Goal: Transaction & Acquisition: Obtain resource

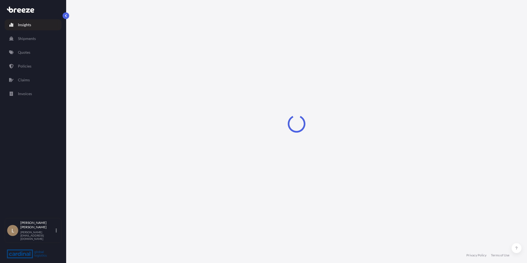
select select "2025"
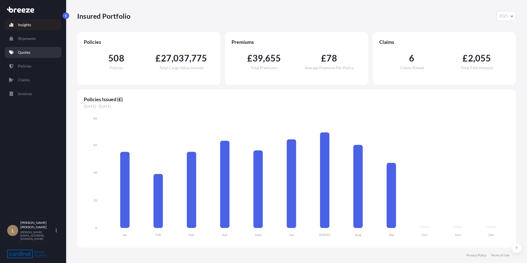
click at [49, 52] on link "Quotes" at bounding box center [33, 52] width 57 height 11
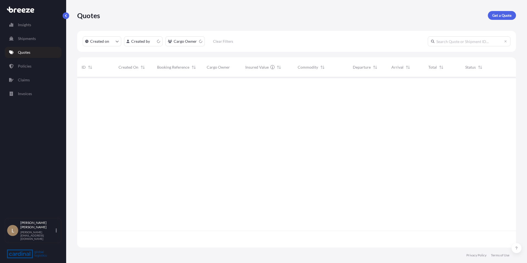
scroll to position [169, 435]
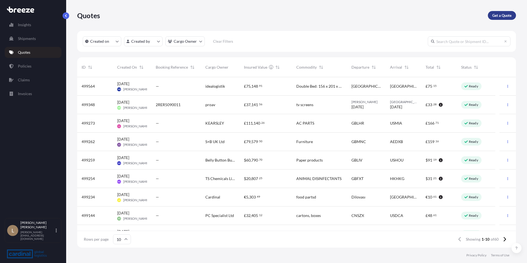
click at [495, 14] on p "Get a Quote" at bounding box center [502, 16] width 19 height 6
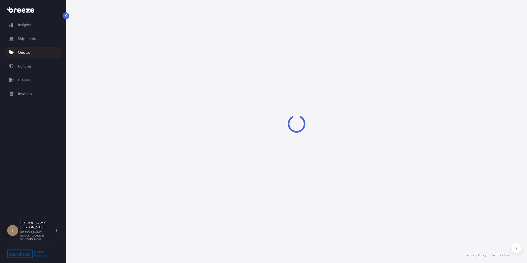
select select "Sea"
select select "1"
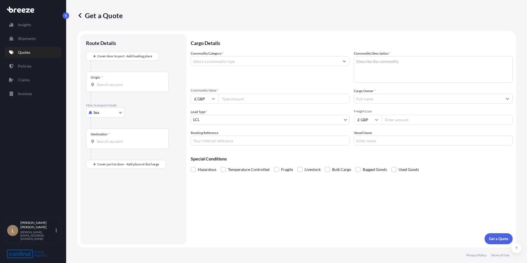
click at [198, 102] on input "£ GBP" at bounding box center [205, 99] width 28 height 10
click at [201, 135] on div "$ USD" at bounding box center [204, 137] width 23 height 10
type input "$ USD"
click at [125, 79] on div "Origin *" at bounding box center [127, 82] width 83 height 20
click at [125, 82] on input "Origin *" at bounding box center [129, 85] width 65 height 6
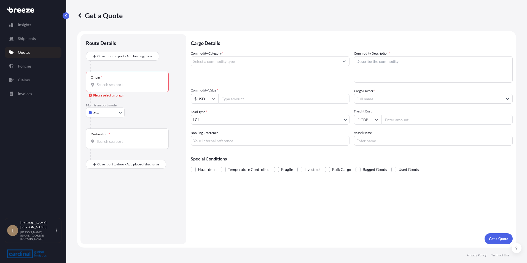
drag, startPoint x: 100, startPoint y: 77, endPoint x: 104, endPoint y: 77, distance: 4.4
click at [100, 77] on div "Origin *" at bounding box center [97, 77] width 12 height 4
click at [100, 82] on input "Origin * Please select an origin" at bounding box center [129, 85] width 65 height 6
click at [146, 84] on input "Origin * Please select an origin" at bounding box center [129, 85] width 65 height 6
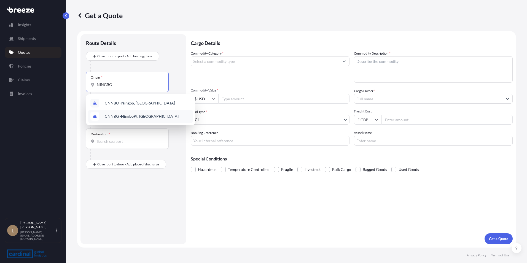
click at [145, 117] on span "CNNBG - Ningbo Pt, [GEOGRAPHIC_DATA]" at bounding box center [142, 117] width 74 height 6
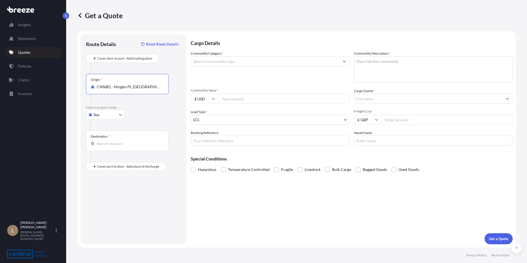
type input "CNNBG - Ningbo Pt, [GEOGRAPHIC_DATA]"
click at [125, 139] on div "Destination *" at bounding box center [127, 141] width 83 height 20
click at [125, 141] on input "Destination *" at bounding box center [129, 144] width 65 height 6
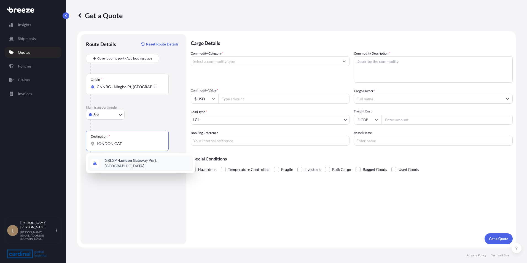
click at [135, 167] on div "GBLGP - [GEOGRAPHIC_DATA] Gat eway Port, [GEOGRAPHIC_DATA]" at bounding box center [140, 163] width 105 height 15
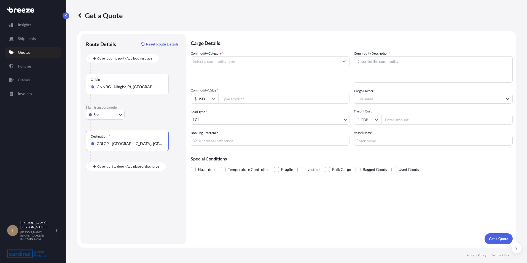
type input "GBLGP - [GEOGRAPHIC_DATA], [GEOGRAPHIC_DATA]"
click at [233, 62] on input "Commodity Category *" at bounding box center [265, 61] width 148 height 10
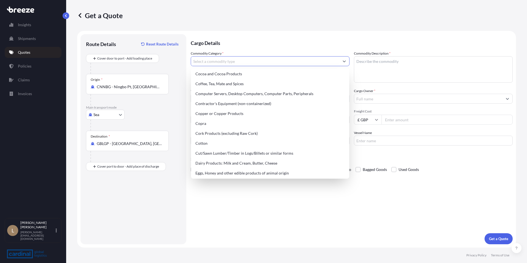
scroll to position [221, 0]
drag, startPoint x: 248, startPoint y: 207, endPoint x: 13, endPoint y: 169, distance: 238.0
click at [247, 207] on div "Cargo Details Commodity Category * Commodity Description * Commodity Value * $ …" at bounding box center [352, 139] width 322 height 210
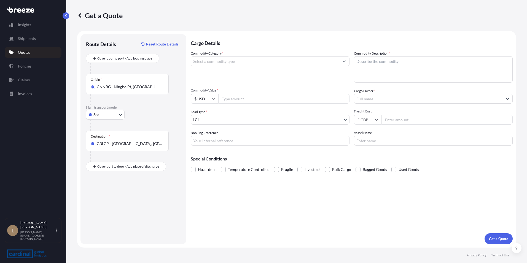
click at [212, 62] on input "Commodity Category *" at bounding box center [265, 61] width 148 height 10
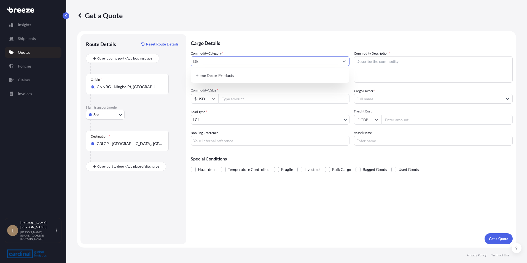
type input "D"
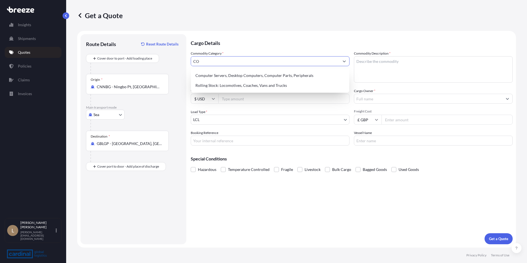
type input "C"
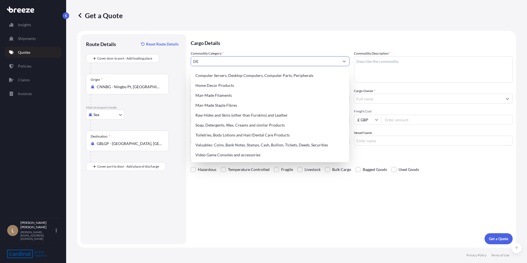
type input "D"
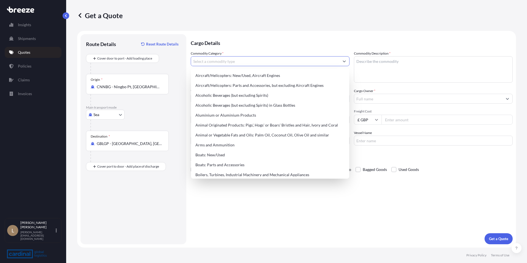
click at [319, 30] on div "Get a Quote" at bounding box center [296, 15] width 439 height 31
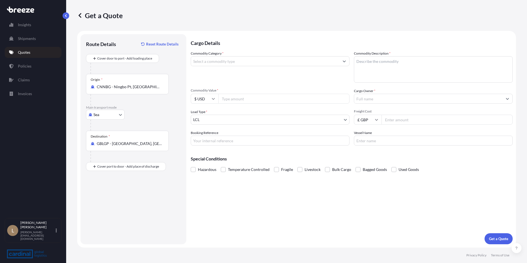
click at [270, 94] on input "Commodity Value *" at bounding box center [283, 99] width 131 height 10
click at [238, 102] on input "Commodity Value *" at bounding box center [283, 99] width 131 height 10
type input "45542.76"
click at [222, 116] on body "Insights Shipments Quotes Policies Claims Invoices L [PERSON_NAME] [EMAIL_ADDRE…" at bounding box center [263, 131] width 527 height 263
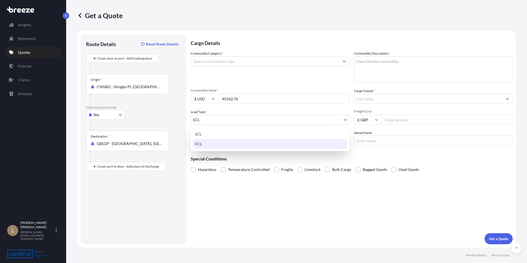
click at [212, 143] on div "FCL" at bounding box center [270, 144] width 154 height 10
select select "2"
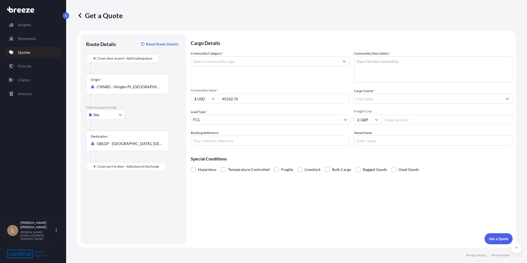
click at [379, 78] on textarea "Commodity Description *" at bounding box center [433, 69] width 159 height 26
type textarea "c"
type textarea "Composite decking"
click at [399, 121] on input "Freight Cost" at bounding box center [447, 120] width 131 height 10
click at [361, 120] on input "£ GBP" at bounding box center [368, 120] width 28 height 10
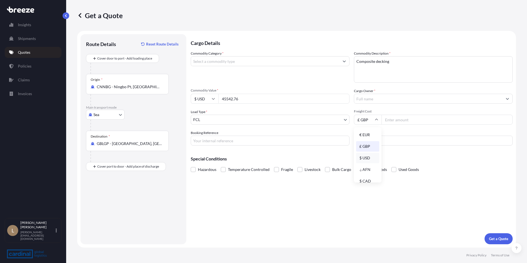
click at [363, 156] on div "$ USD" at bounding box center [367, 158] width 23 height 10
type input "$ USD"
click at [359, 143] on input "Vessel Name" at bounding box center [433, 141] width 159 height 10
click at [237, 58] on input "Commodity Category *" at bounding box center [265, 61] width 148 height 10
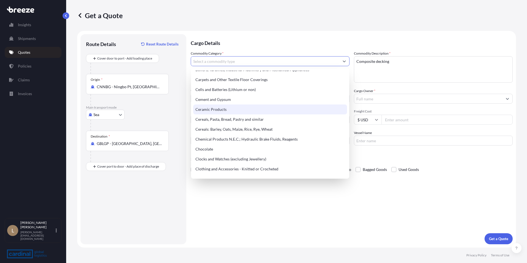
scroll to position [110, 0]
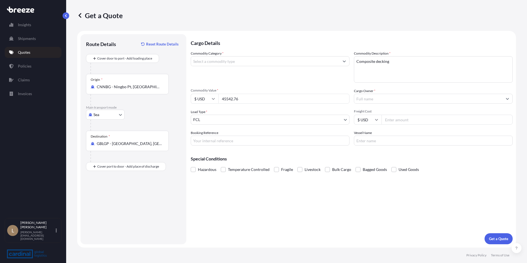
click at [204, 64] on input "Commodity Category *" at bounding box center [265, 61] width 148 height 10
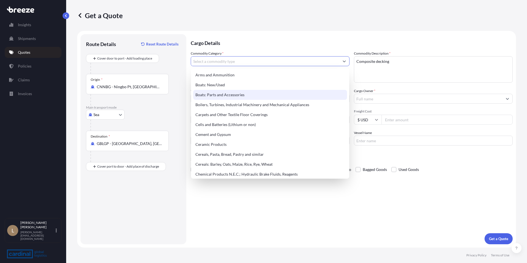
scroll to position [83, 0]
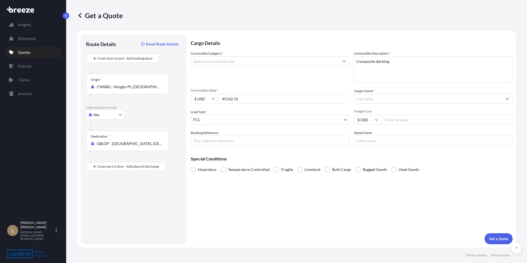
click at [207, 60] on input "Commodity Category *" at bounding box center [265, 61] width 148 height 10
type input "Plastic and Plastic Products"
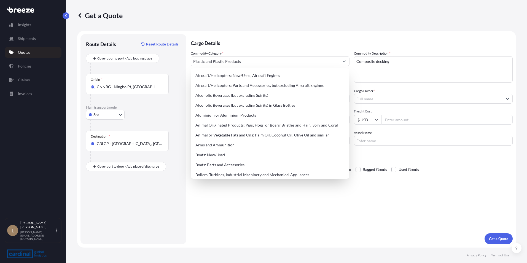
click at [432, 223] on div "Cargo Details Commodity Category * Plastic and Plastic Products Commodity Descr…" at bounding box center [352, 139] width 322 height 210
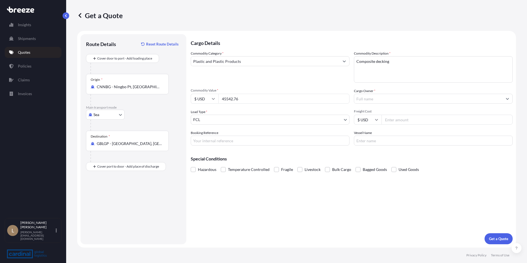
click at [397, 103] on input "Cargo Owner *" at bounding box center [428, 99] width 148 height 10
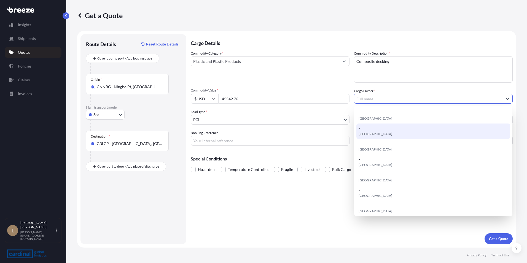
scroll to position [126, 0]
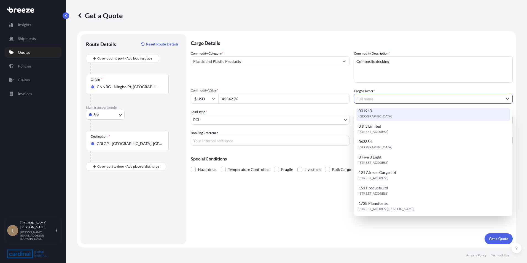
click at [381, 100] on input "Cargo Owner *" at bounding box center [428, 99] width 148 height 10
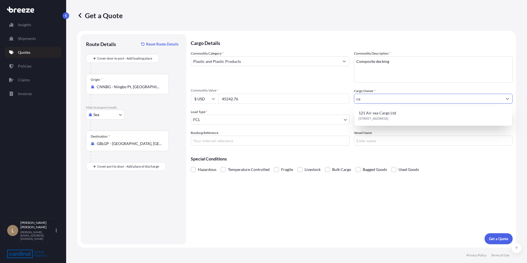
type input "c"
click at [415, 70] on textarea "Composite decking" at bounding box center [433, 69] width 159 height 26
click at [398, 99] on input "tradescape" at bounding box center [428, 99] width 148 height 10
click at [313, 15] on div "Get a Quote" at bounding box center [296, 15] width 439 height 9
click at [388, 102] on input "tradescape" at bounding box center [428, 99] width 148 height 10
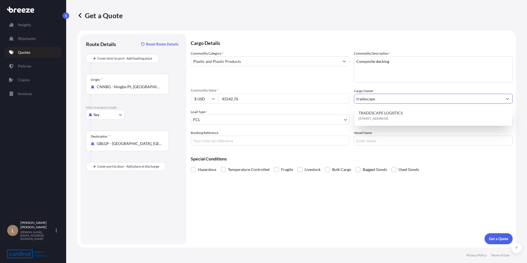
click at [388, 102] on input "tradescape" at bounding box center [428, 99] width 148 height 10
type input "TradeScape"
click at [346, 88] on div "Commodity Category * Plastic and Plastic Products Commodity Description * Compo…" at bounding box center [352, 98] width 322 height 95
click at [373, 127] on div "Commodity Category * Plastic and Plastic Products Commodity Description * Compo…" at bounding box center [352, 98] width 322 height 95
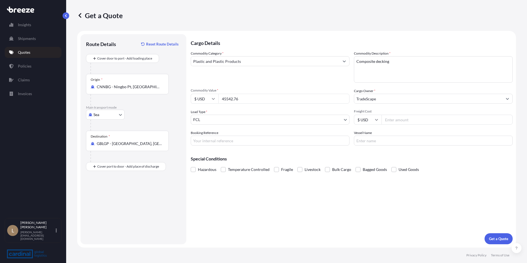
click at [422, 114] on div "Freight Cost $ USD" at bounding box center [433, 116] width 159 height 15
click at [423, 121] on input "Freight Cost" at bounding box center [447, 120] width 131 height 10
type input "4000"
click at [487, 238] on button "Get a Quote" at bounding box center [499, 238] width 28 height 11
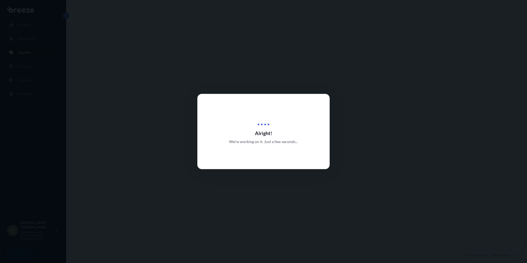
select select "Sea"
select select "2"
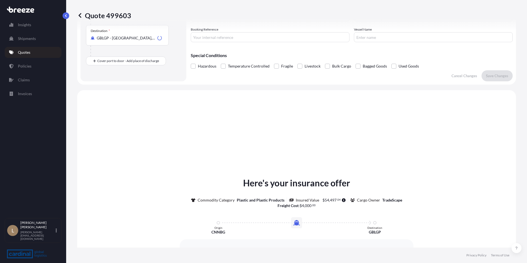
scroll to position [166, 0]
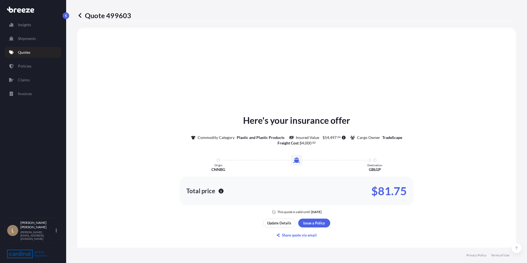
click at [384, 195] on p "$81.75" at bounding box center [390, 191] width 36 height 9
copy div "$81.75"
